Goal: Task Accomplishment & Management: Use online tool/utility

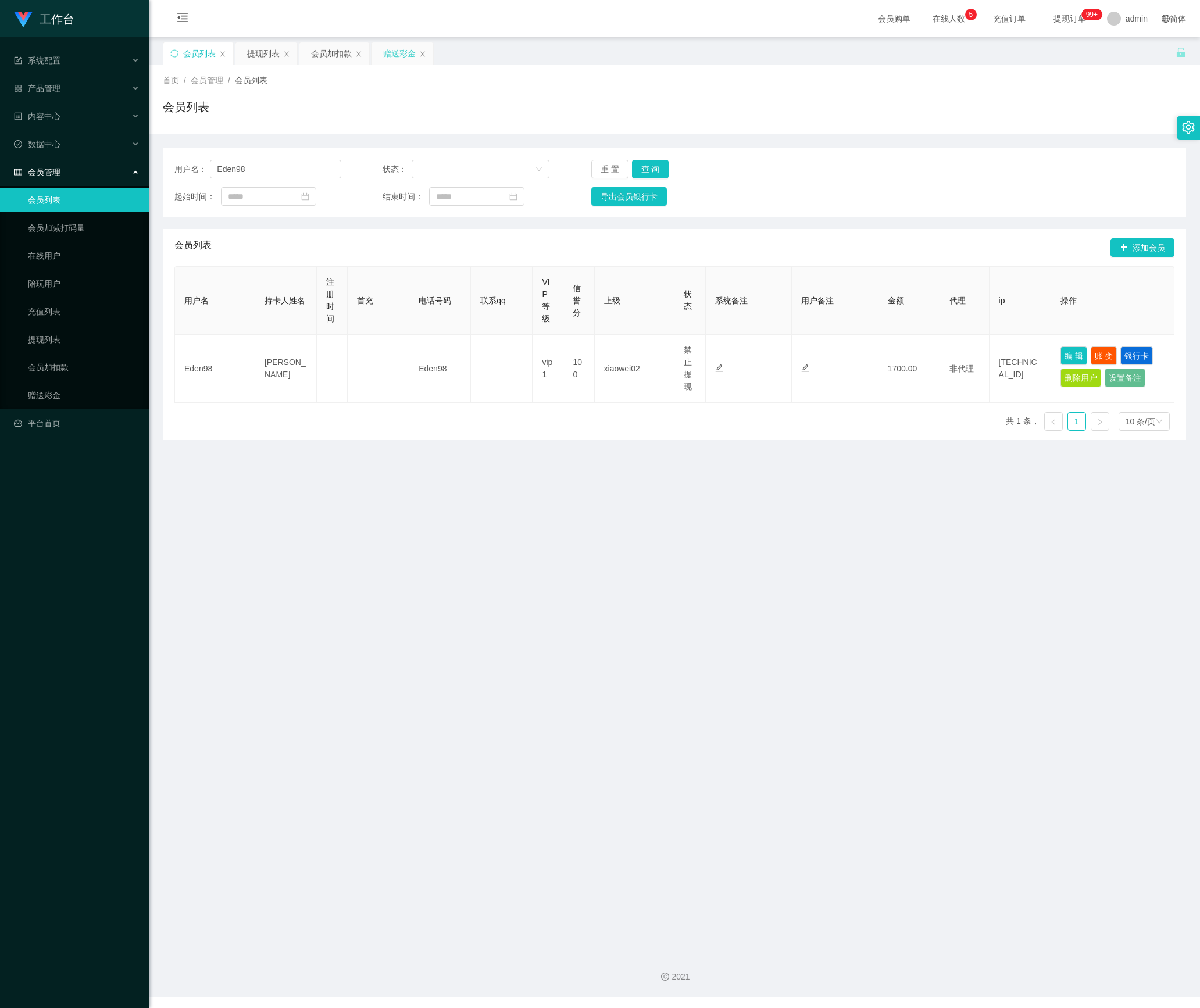
click at [401, 56] on div "赠送彩金" at bounding box center [399, 53] width 32 height 22
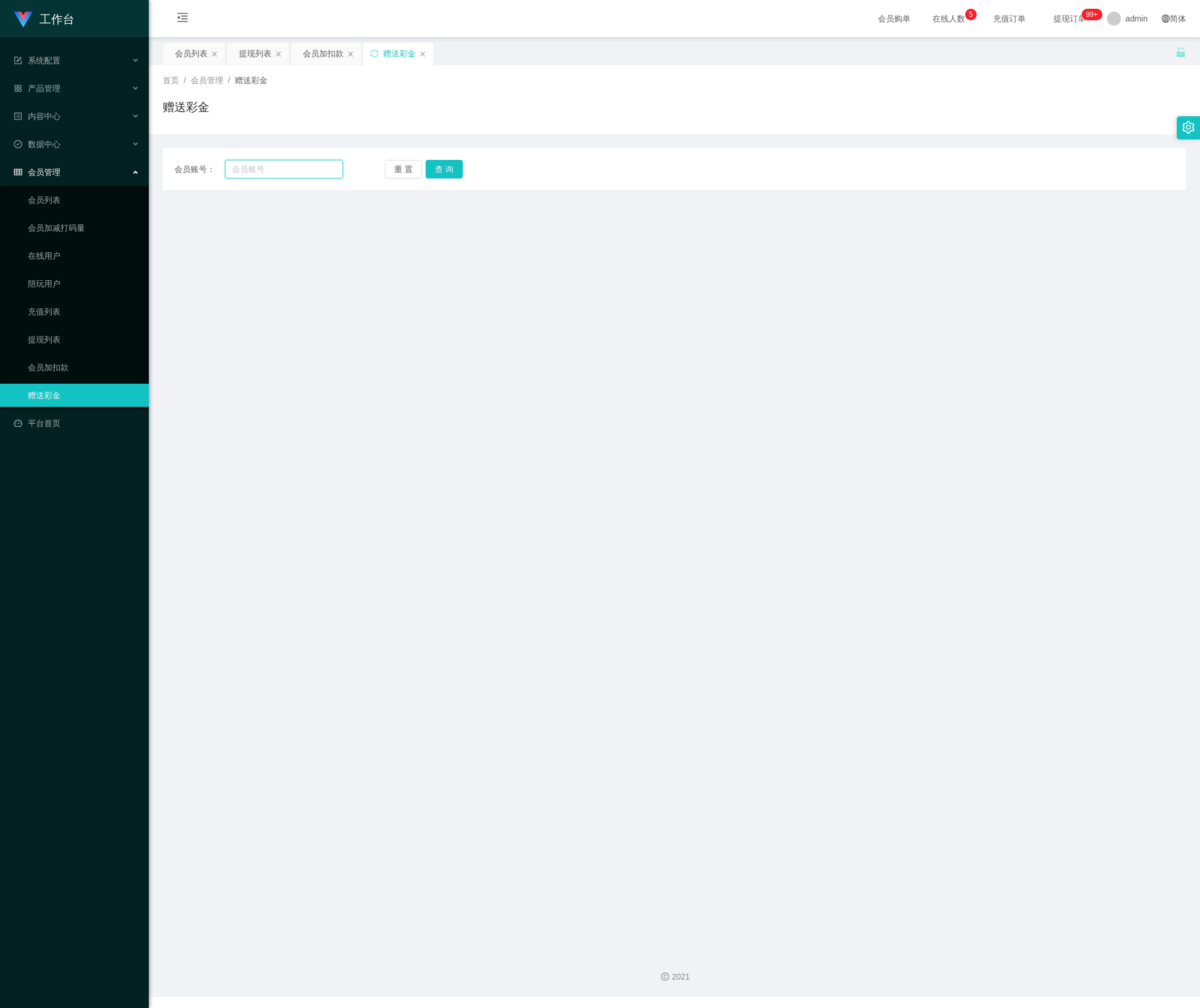
click at [311, 173] on input "text" at bounding box center [284, 169] width 118 height 19
paste input "5741"
type input "5741"
drag, startPoint x: 429, startPoint y: 164, endPoint x: 434, endPoint y: 172, distance: 9.4
click at [429, 164] on button "查 询" at bounding box center [443, 169] width 37 height 19
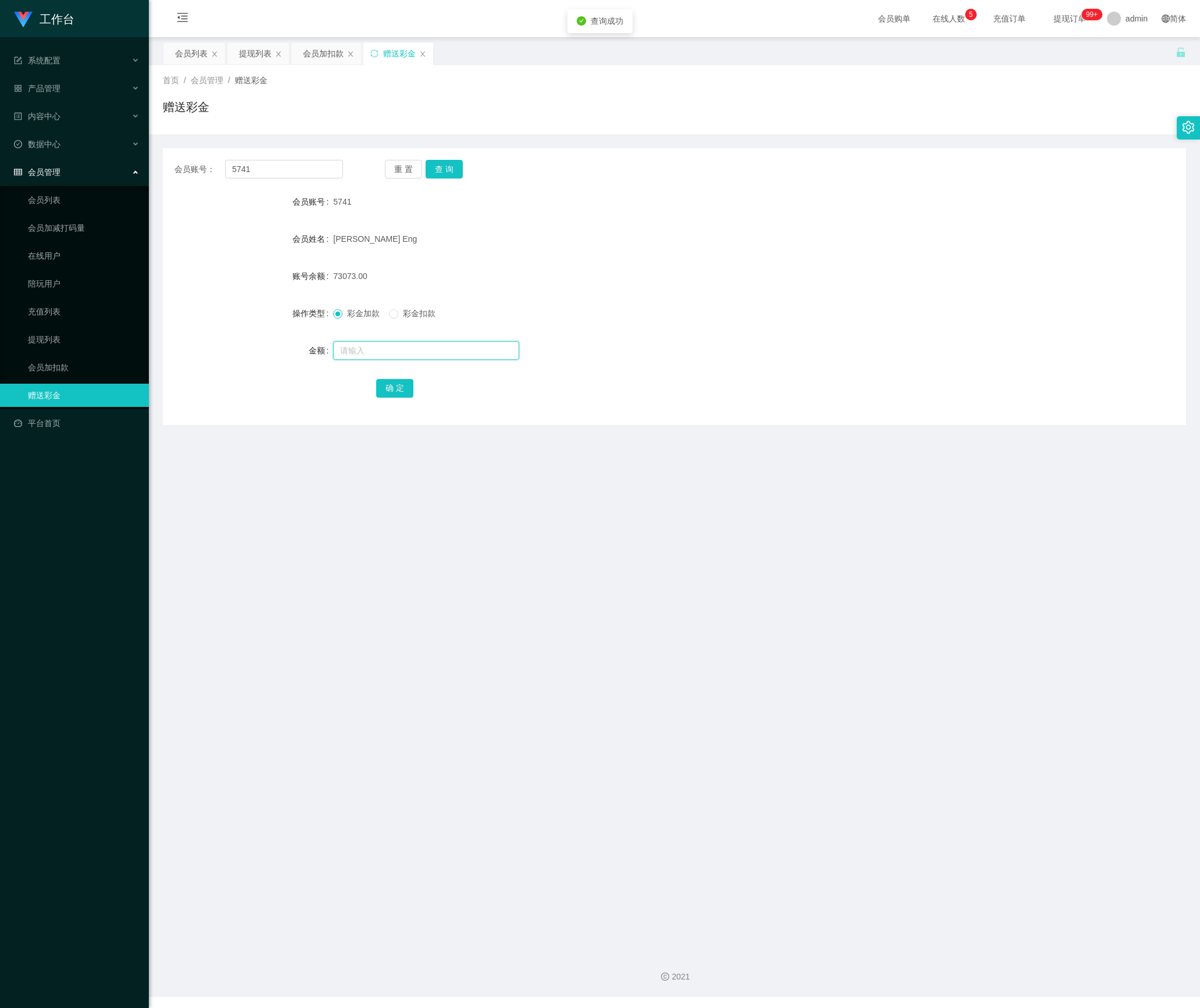
click at [391, 358] on input "text" at bounding box center [425, 350] width 186 height 19
type input "240"
drag, startPoint x: 398, startPoint y: 386, endPoint x: 391, endPoint y: 389, distance: 7.6
click at [398, 386] on button "确 定" at bounding box center [394, 388] width 37 height 19
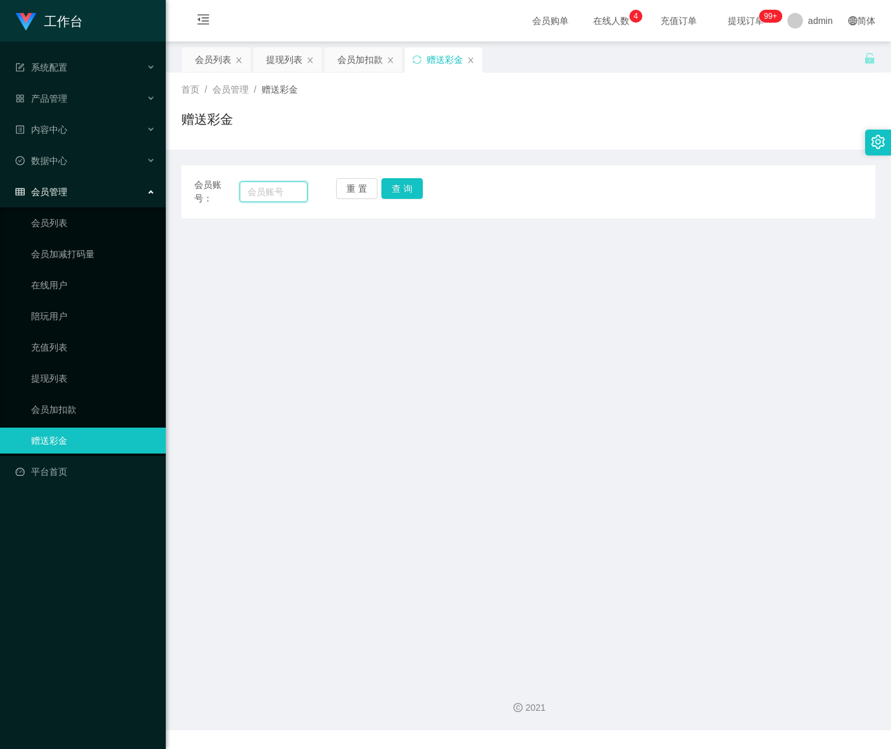
click at [278, 198] on input "text" at bounding box center [274, 191] width 68 height 21
paste input "5741"
type input "5741"
drag, startPoint x: 405, startPoint y: 190, endPoint x: 394, endPoint y: 216, distance: 27.3
click at [405, 190] on button "查 询" at bounding box center [401, 188] width 41 height 21
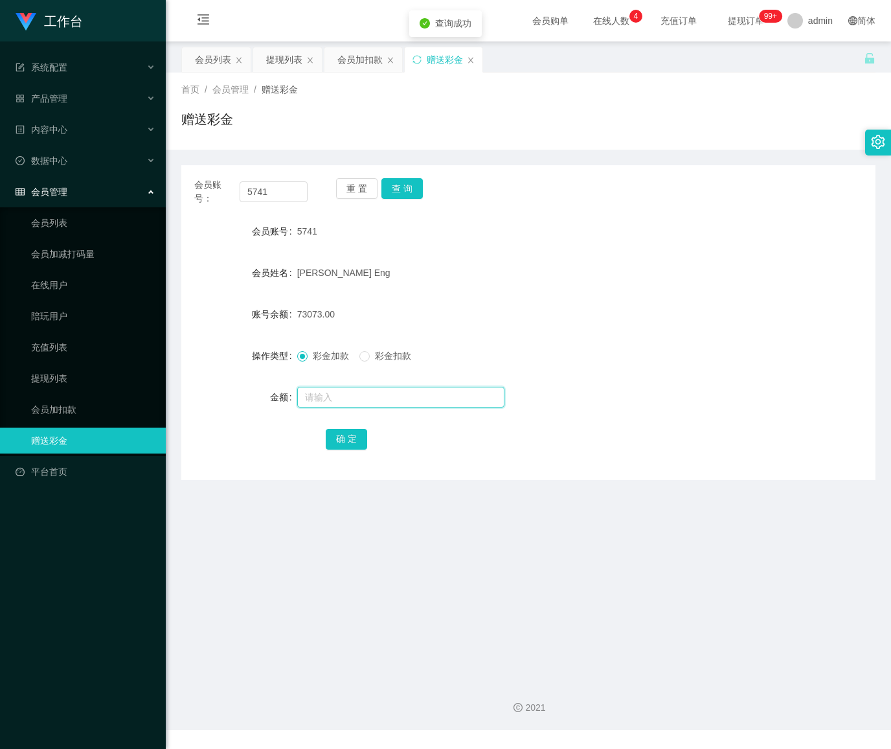
click at [376, 397] on input "text" at bounding box center [400, 397] width 207 height 21
type input "240"
click at [334, 443] on button "确 定" at bounding box center [346, 439] width 41 height 21
click at [348, 438] on span "确 定" at bounding box center [354, 438] width 56 height 10
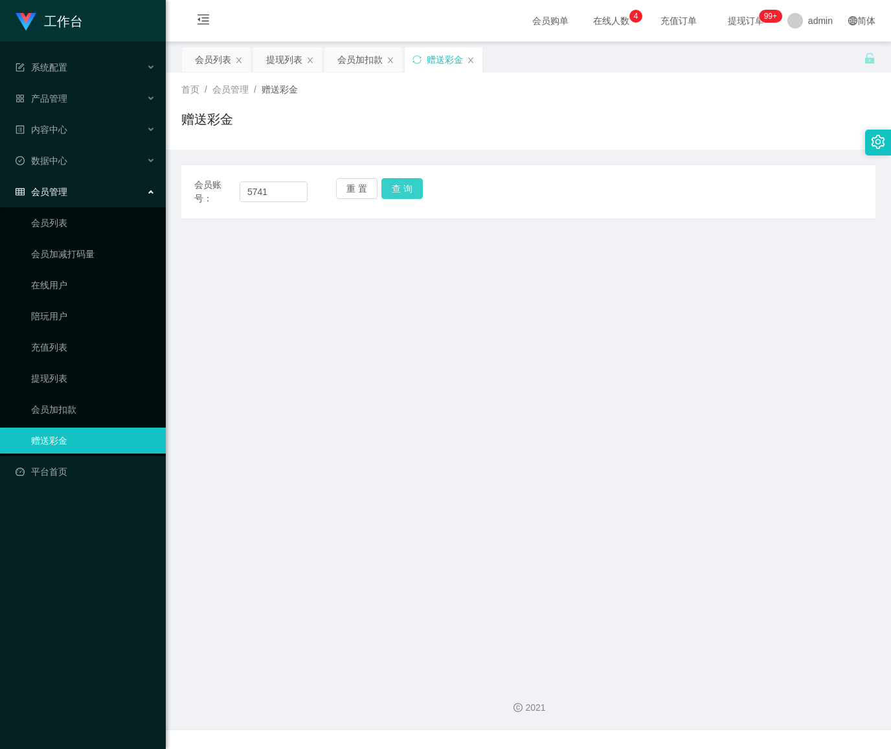
type input "5741"
click at [413, 189] on button "查 询" at bounding box center [401, 188] width 41 height 21
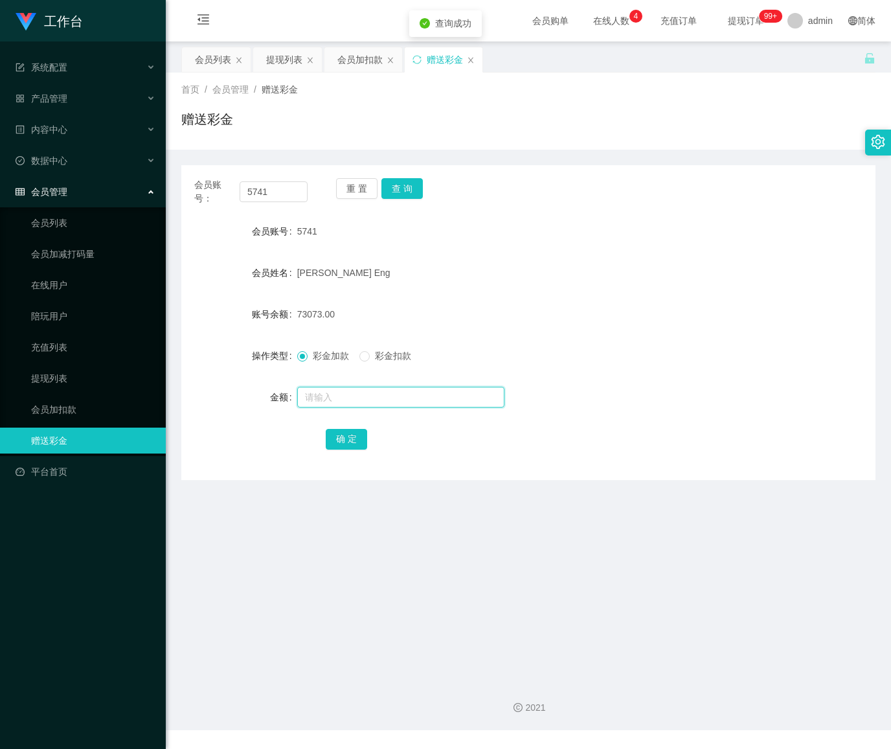
click at [350, 395] on input "text" at bounding box center [400, 397] width 207 height 21
type input "240"
click at [348, 429] on button "确 定" at bounding box center [346, 439] width 41 height 21
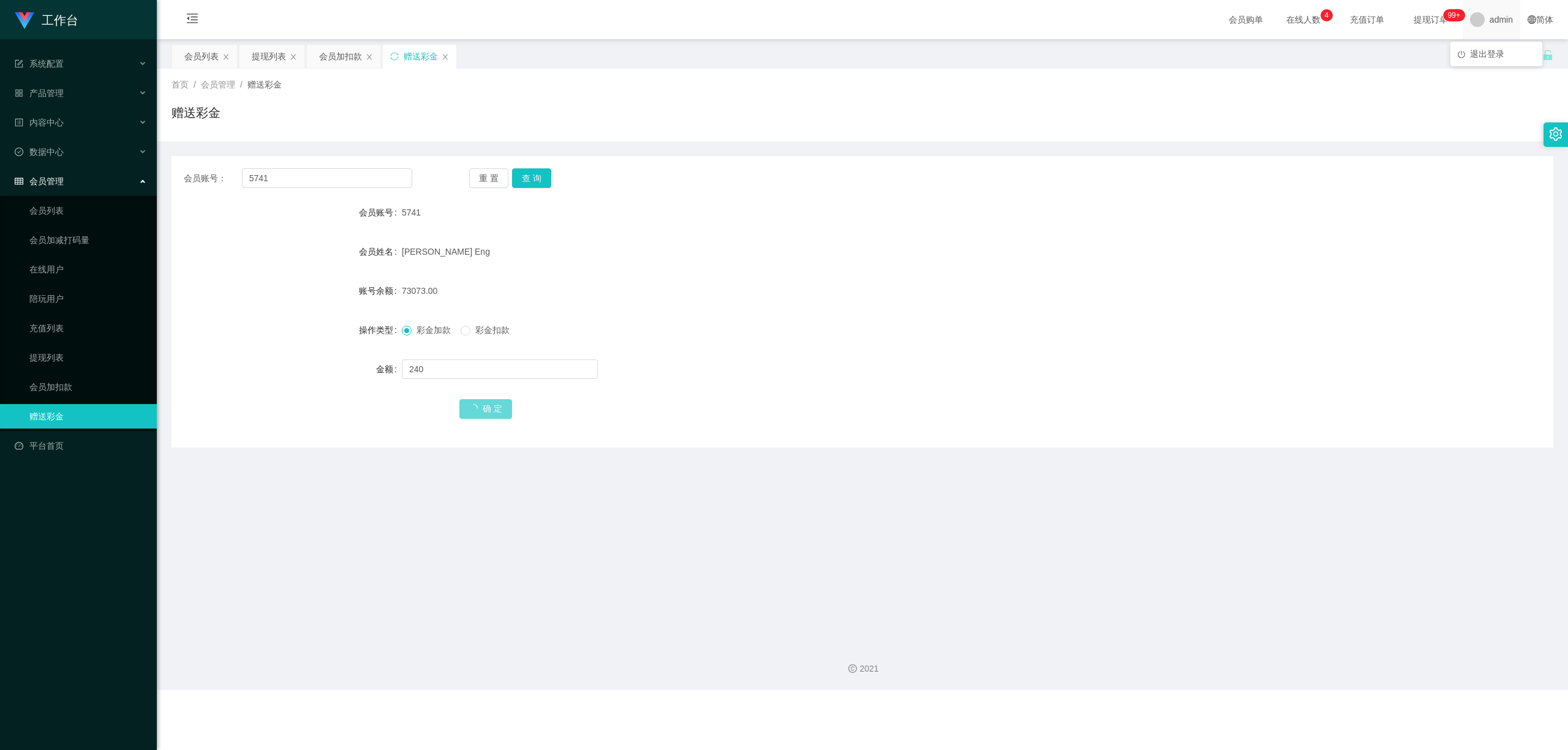
click at [842, 24] on span "admin" at bounding box center [1501, 19] width 24 height 39
click at [842, 51] on span "退出登录" at bounding box center [1487, 54] width 34 height 9
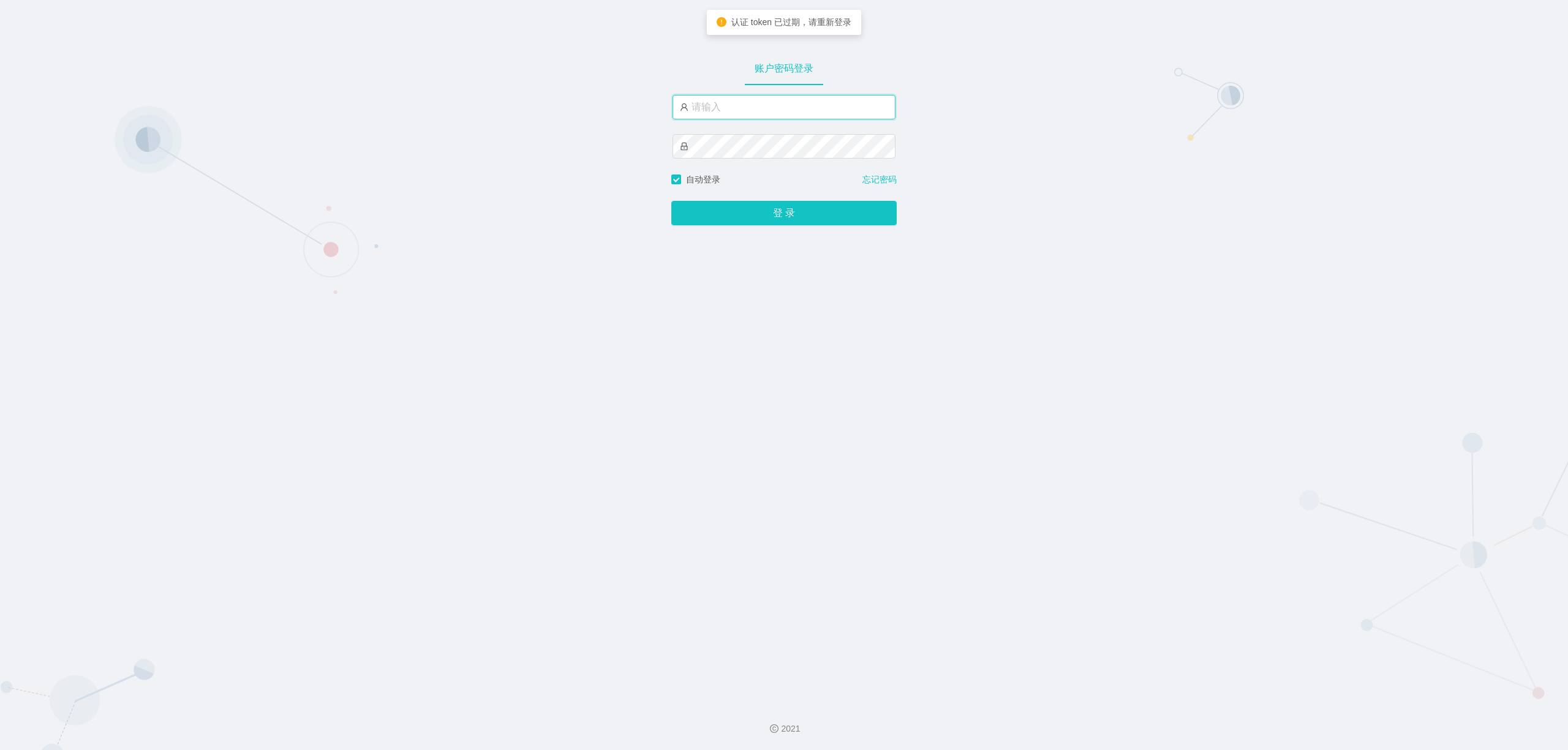
type input "admin"
click at [739, 206] on button "登 录" at bounding box center [784, 213] width 225 height 25
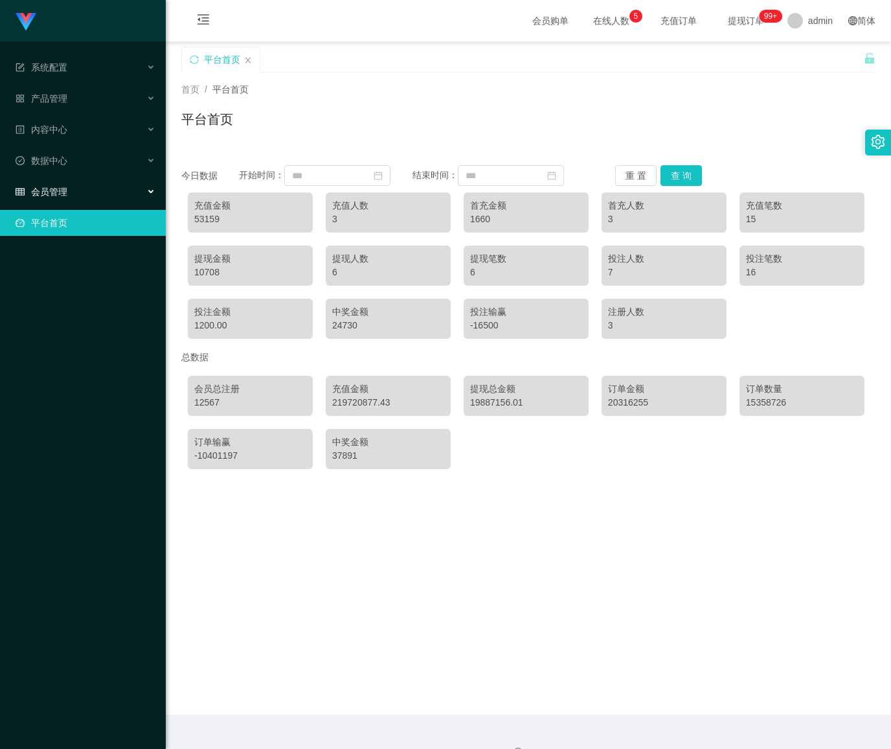
click at [104, 179] on div "会员管理" at bounding box center [83, 192] width 166 height 26
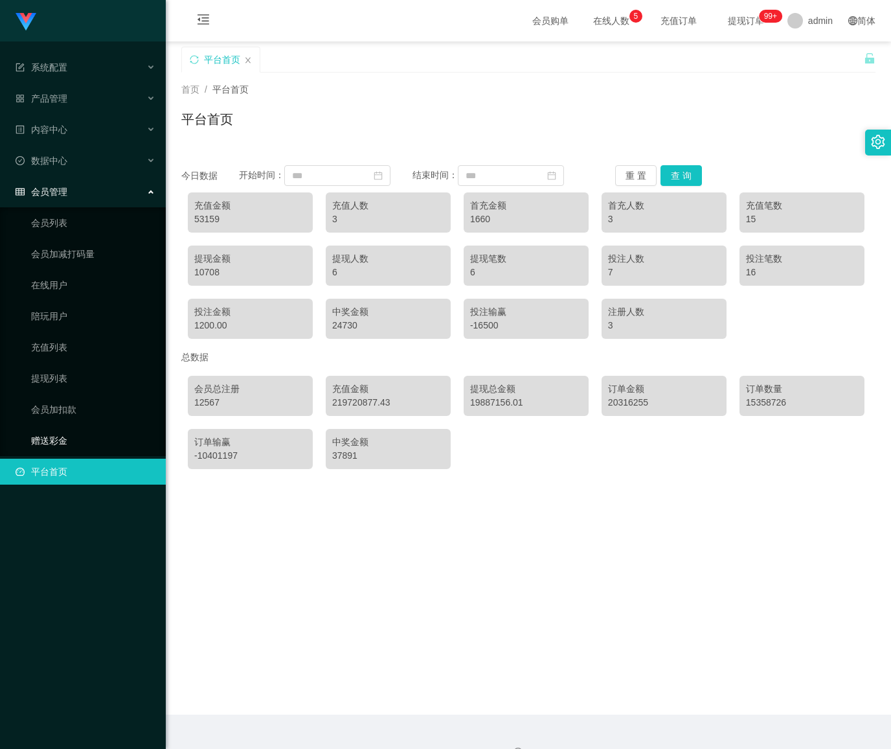
click at [70, 427] on link "赠送彩金" at bounding box center [93, 440] width 124 height 26
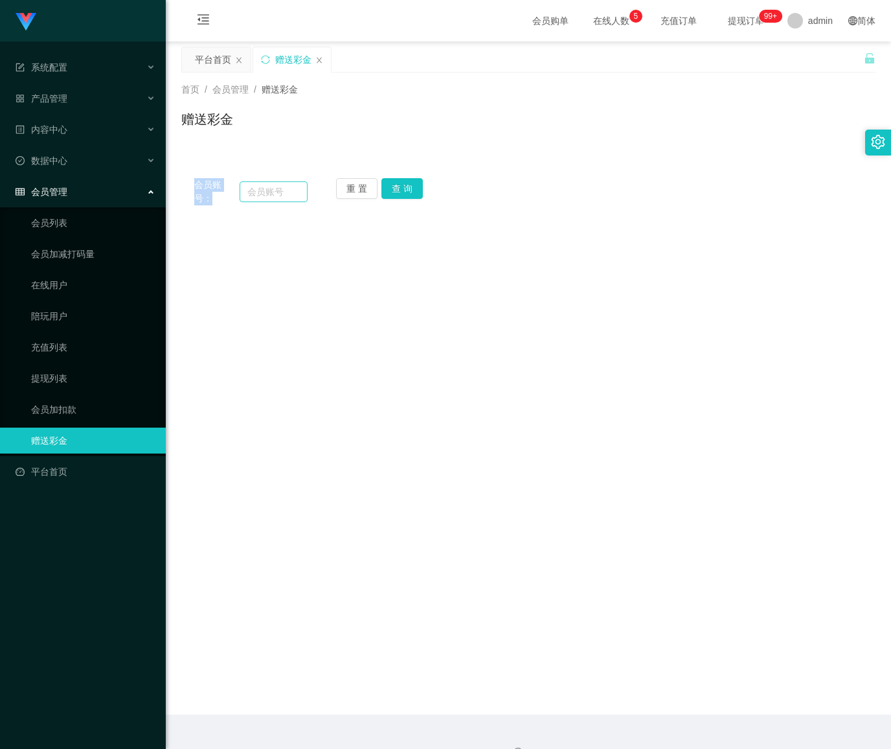
click at [280, 199] on div "会员账号：" at bounding box center [250, 191] width 113 height 27
click at [281, 195] on input "text" at bounding box center [274, 191] width 68 height 21
paste input "5741"
type input "5741"
click at [401, 190] on button "查 询" at bounding box center [401, 188] width 41 height 21
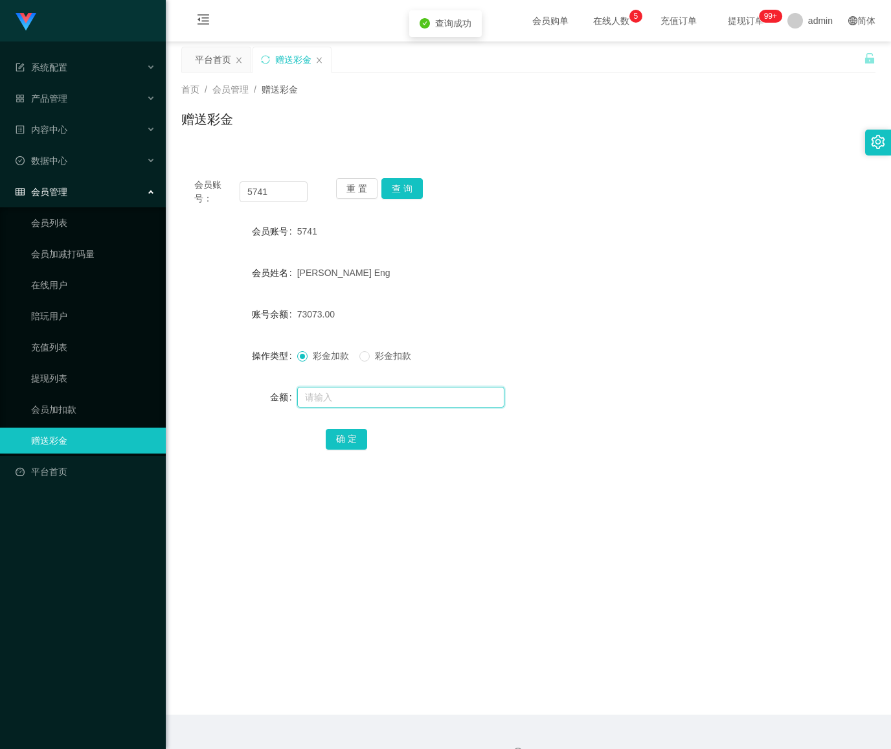
click at [356, 399] on input "text" at bounding box center [400, 397] width 207 height 21
type input "240"
click at [342, 430] on button "确 定" at bounding box center [346, 439] width 41 height 21
click at [341, 187] on button "重 置" at bounding box center [356, 188] width 41 height 21
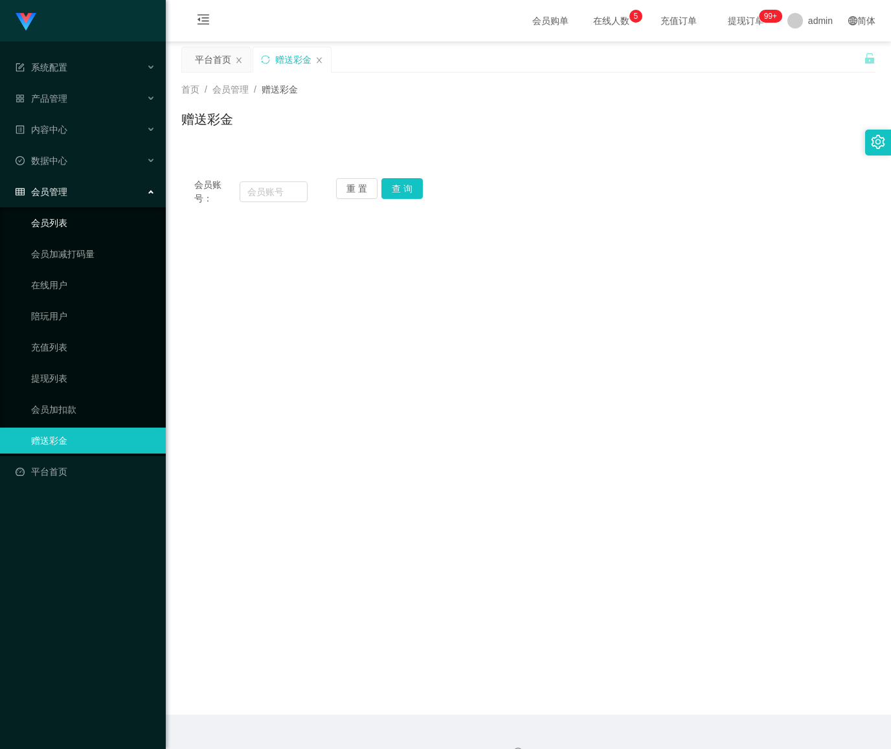
click at [73, 210] on link "会员列表" at bounding box center [93, 223] width 124 height 26
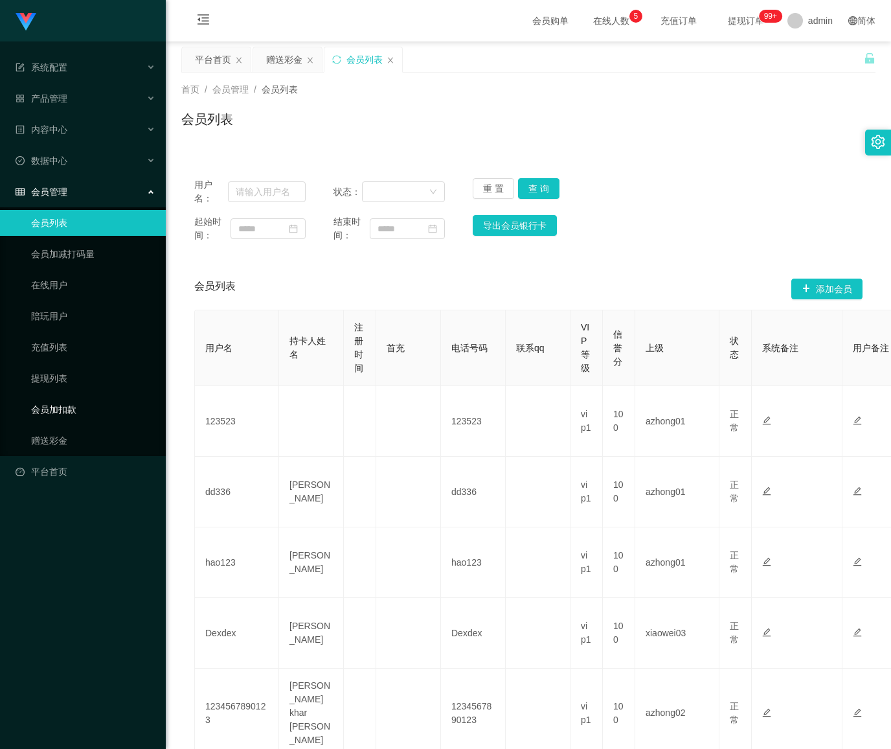
click at [71, 396] on link "会员加扣款" at bounding box center [93, 409] width 124 height 26
